Goal: Task Accomplishment & Management: Manage account settings

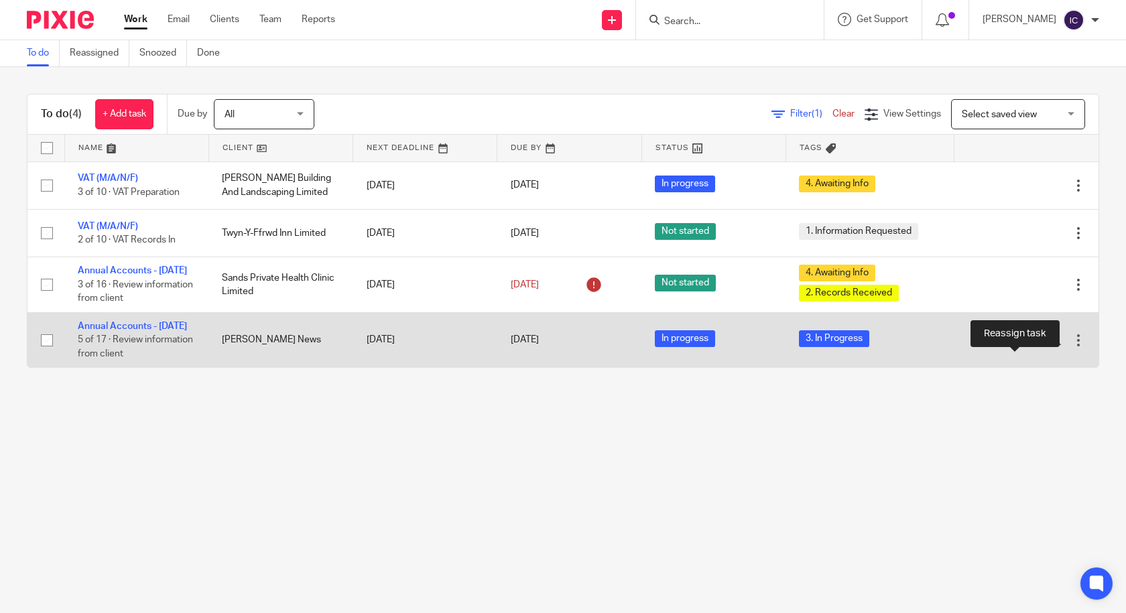
click at [1024, 347] on icon at bounding box center [1030, 340] width 13 height 13
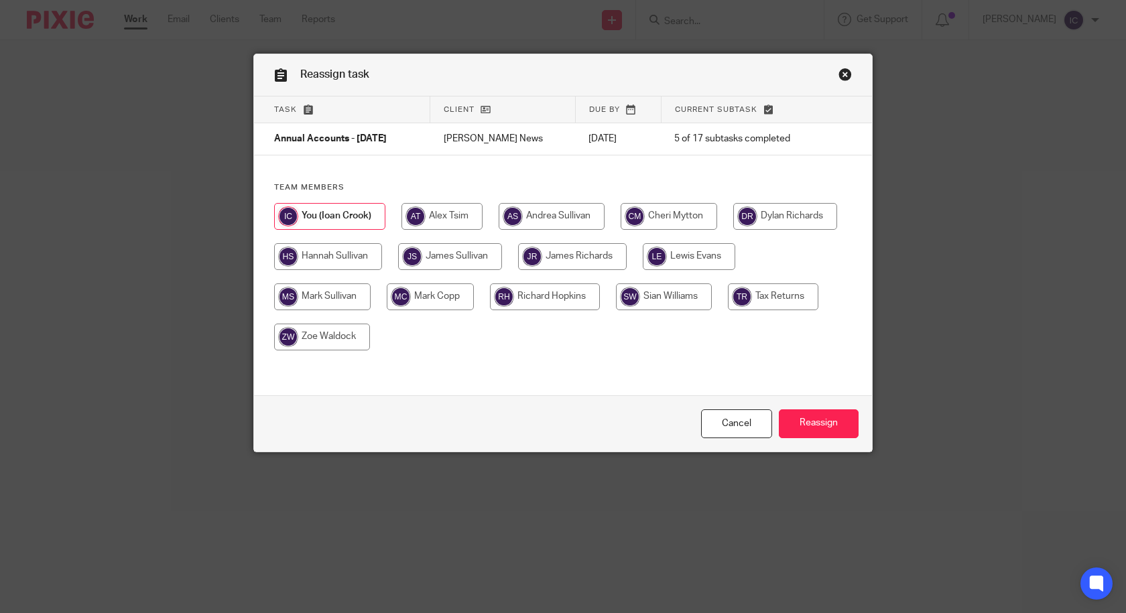
click at [579, 259] on input "radio" at bounding box center [572, 256] width 109 height 27
radio input "true"
click at [815, 424] on input "Reassign" at bounding box center [819, 423] width 80 height 29
